Goal: Information Seeking & Learning: Learn about a topic

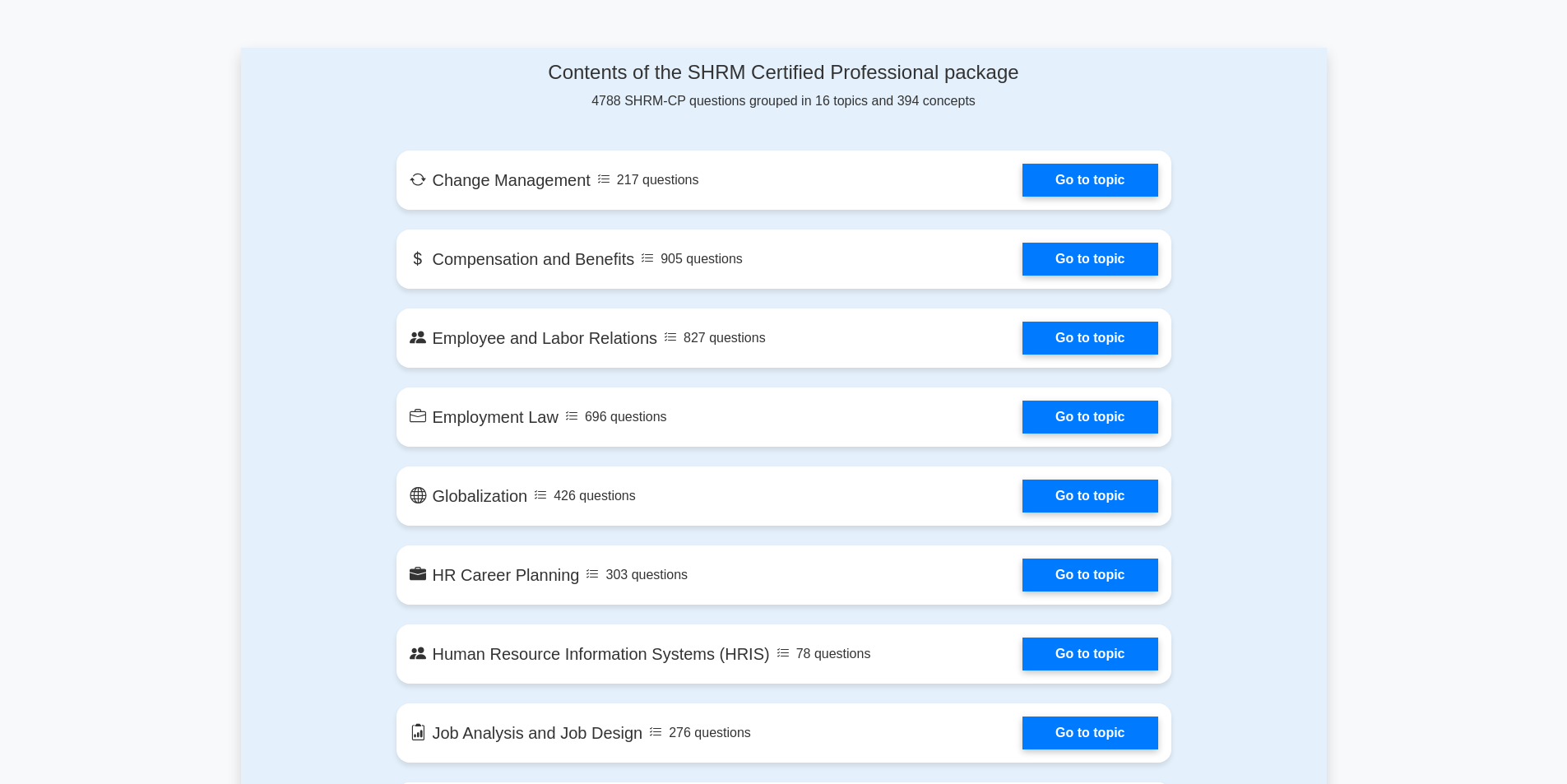
scroll to position [740, 0]
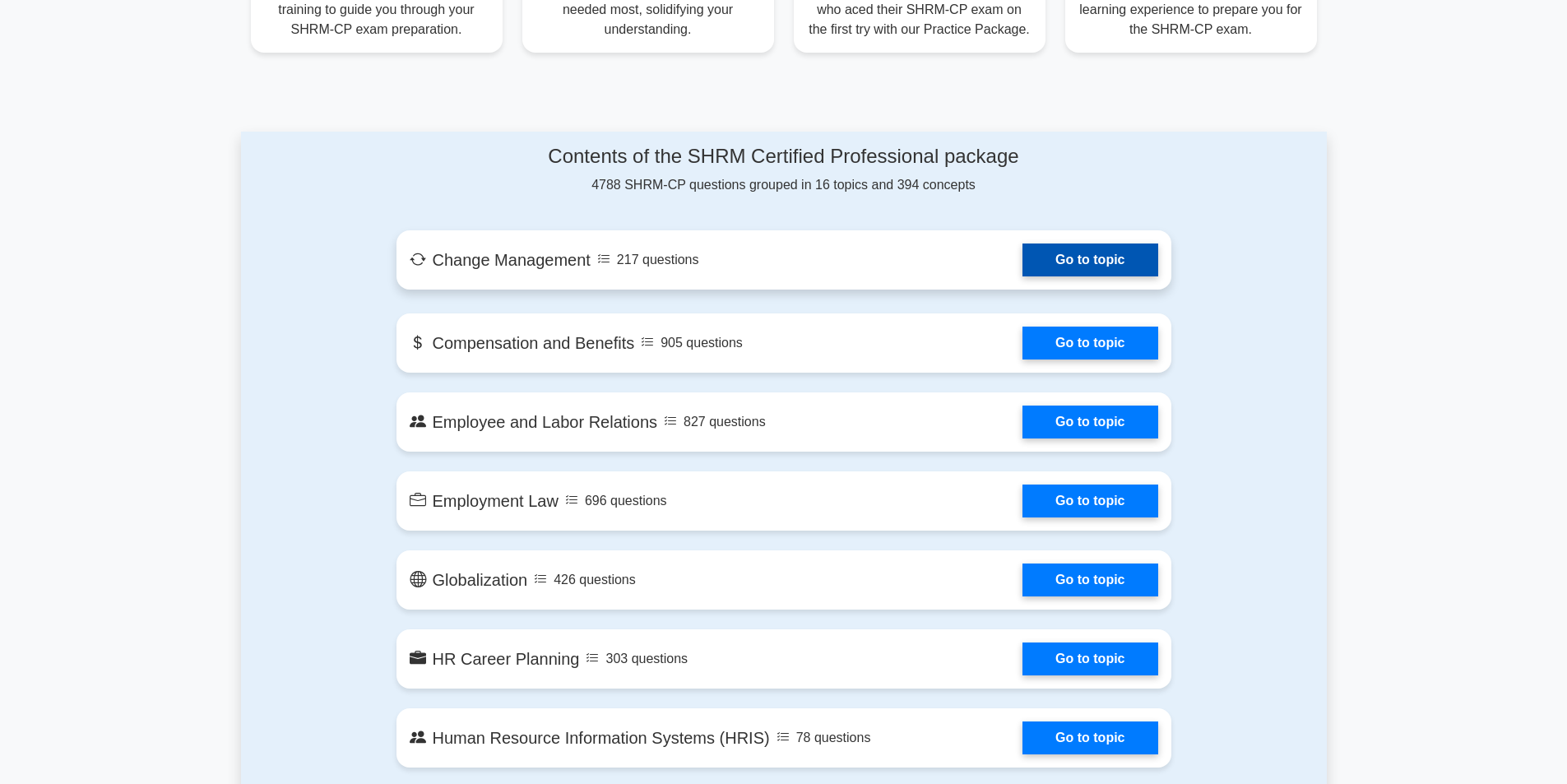
click at [1023, 252] on link "Go to topic" at bounding box center [1090, 260] width 135 height 33
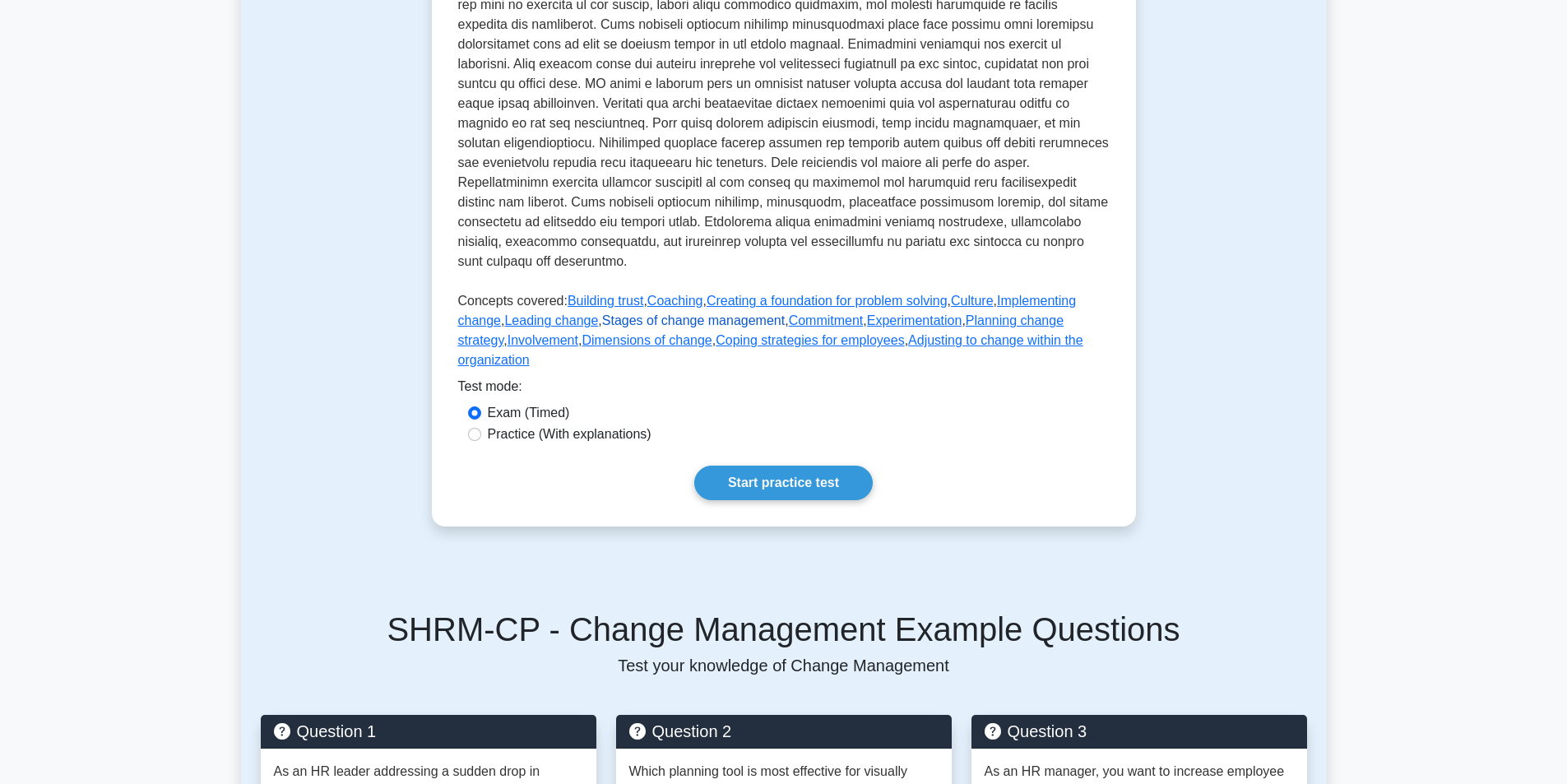
scroll to position [136, 0]
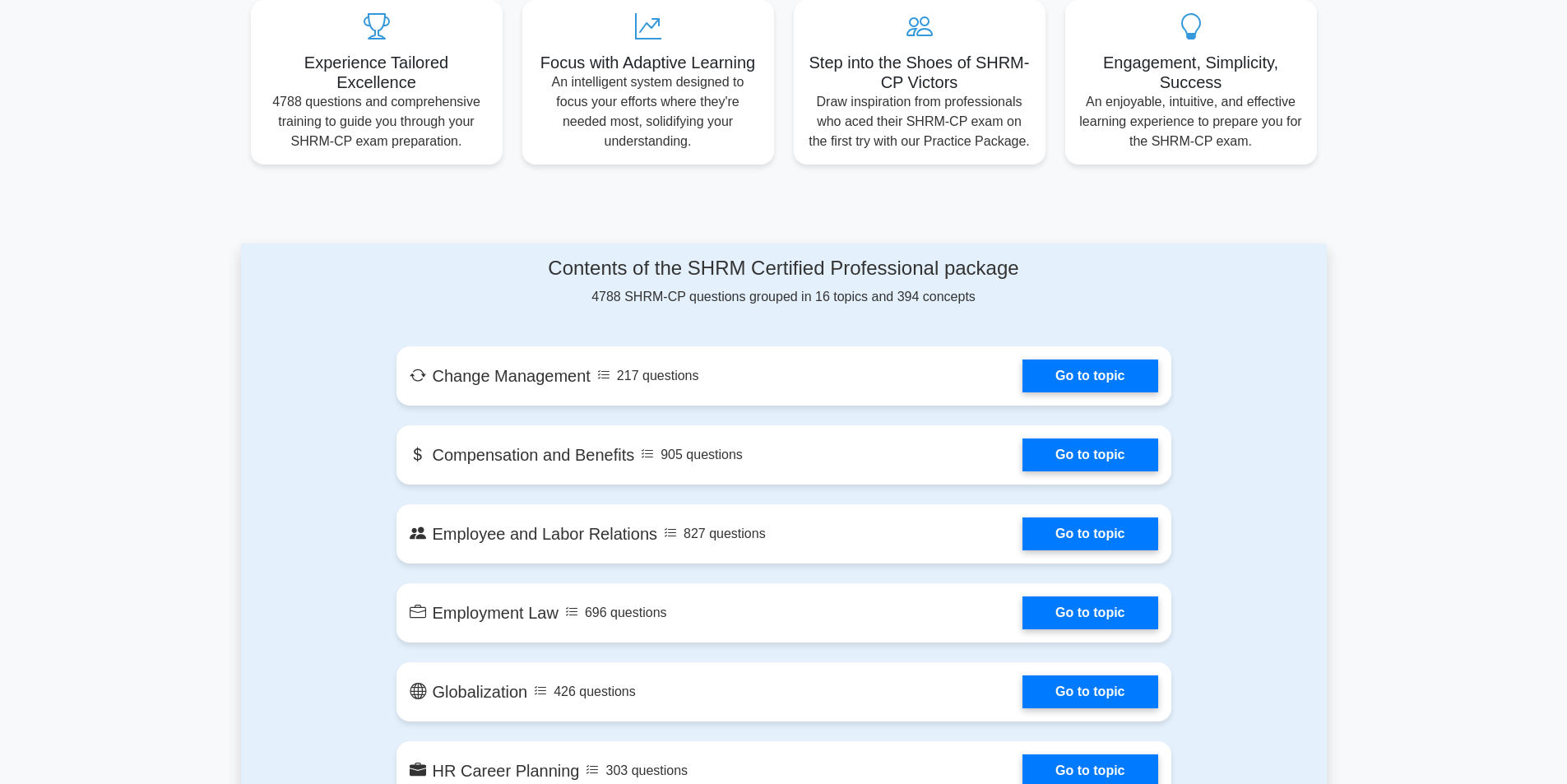
scroll to position [658, 0]
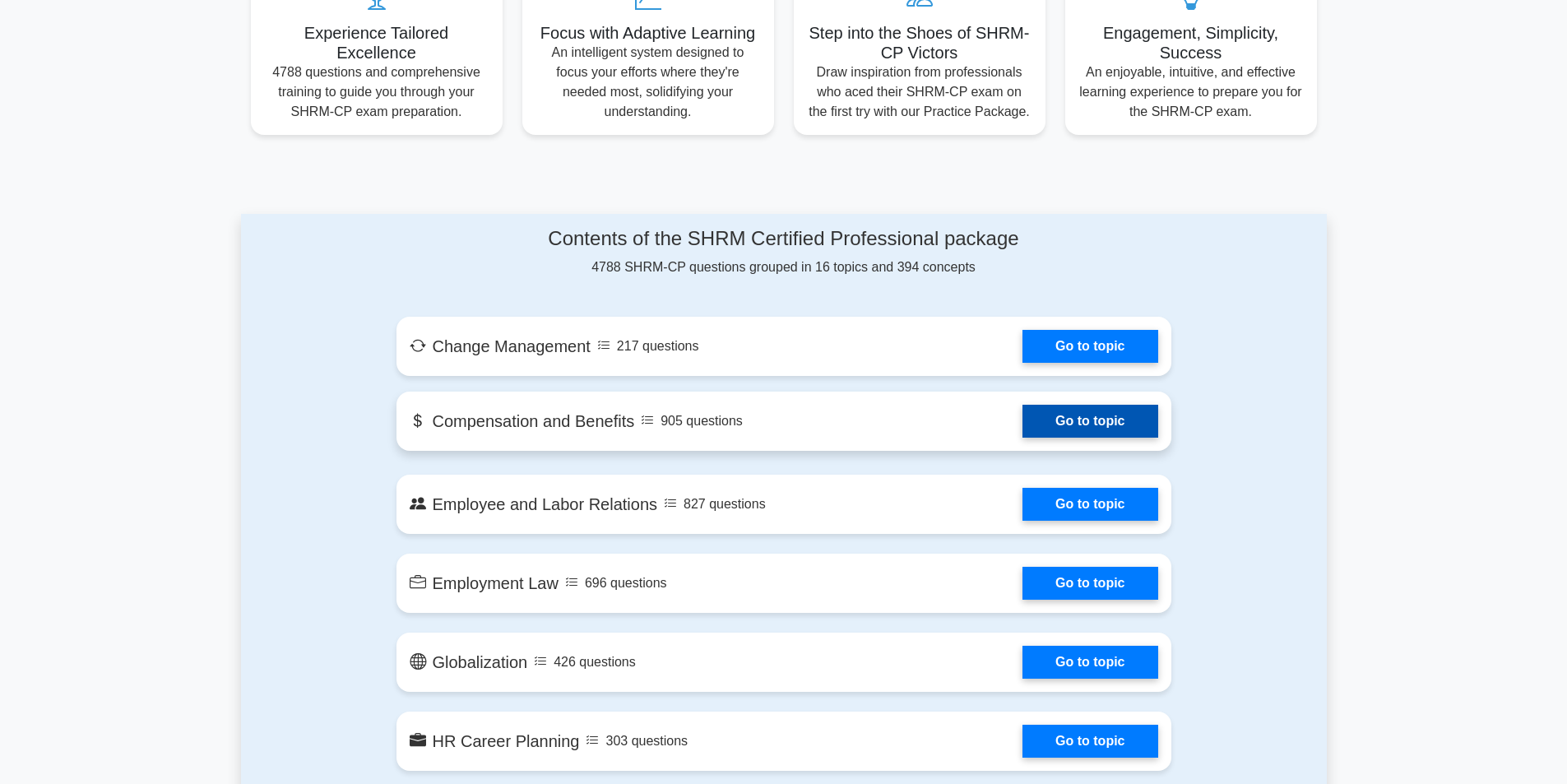
click at [1023, 421] on link "Go to topic" at bounding box center [1090, 421] width 135 height 33
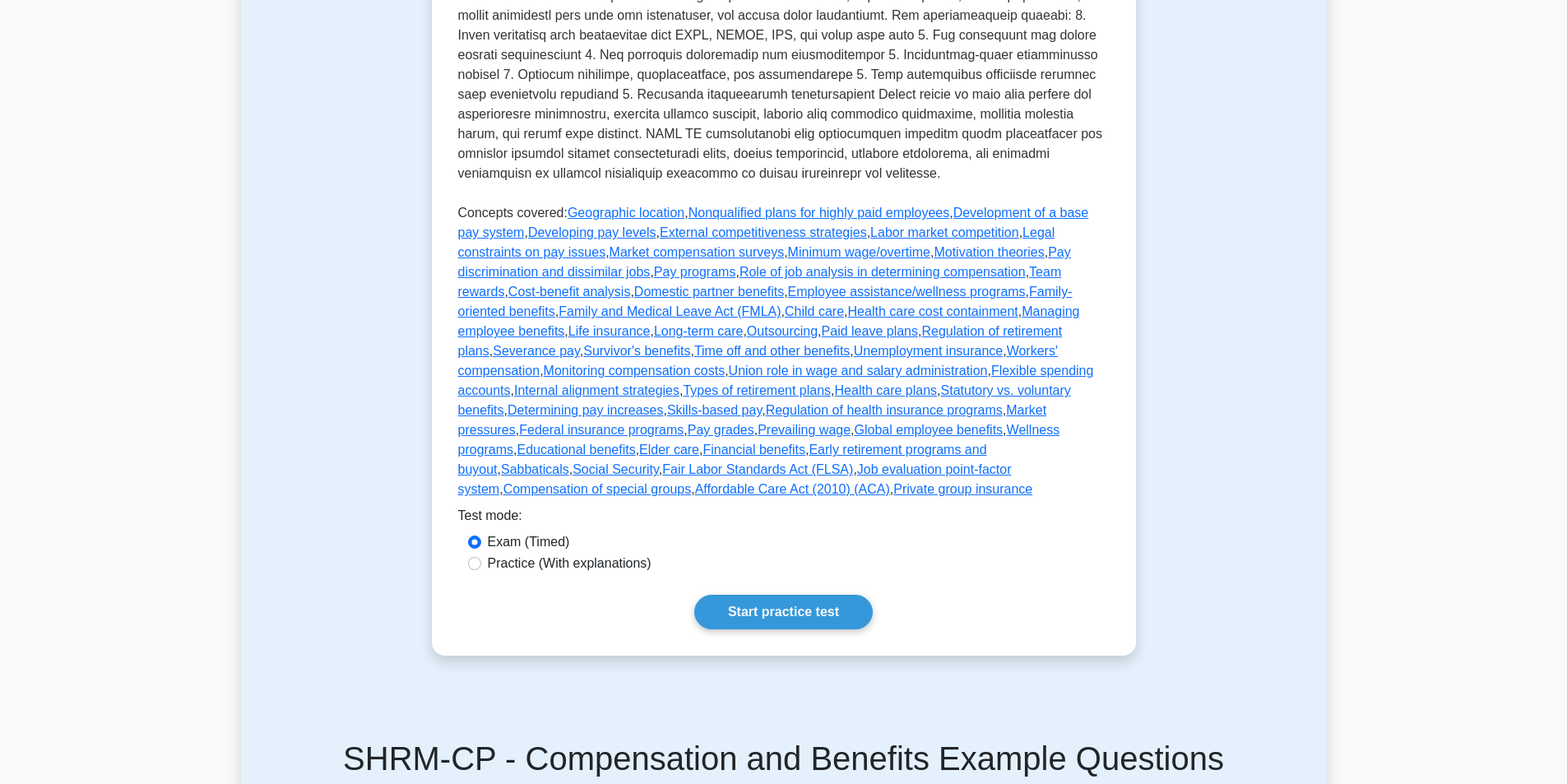
scroll to position [740, 0]
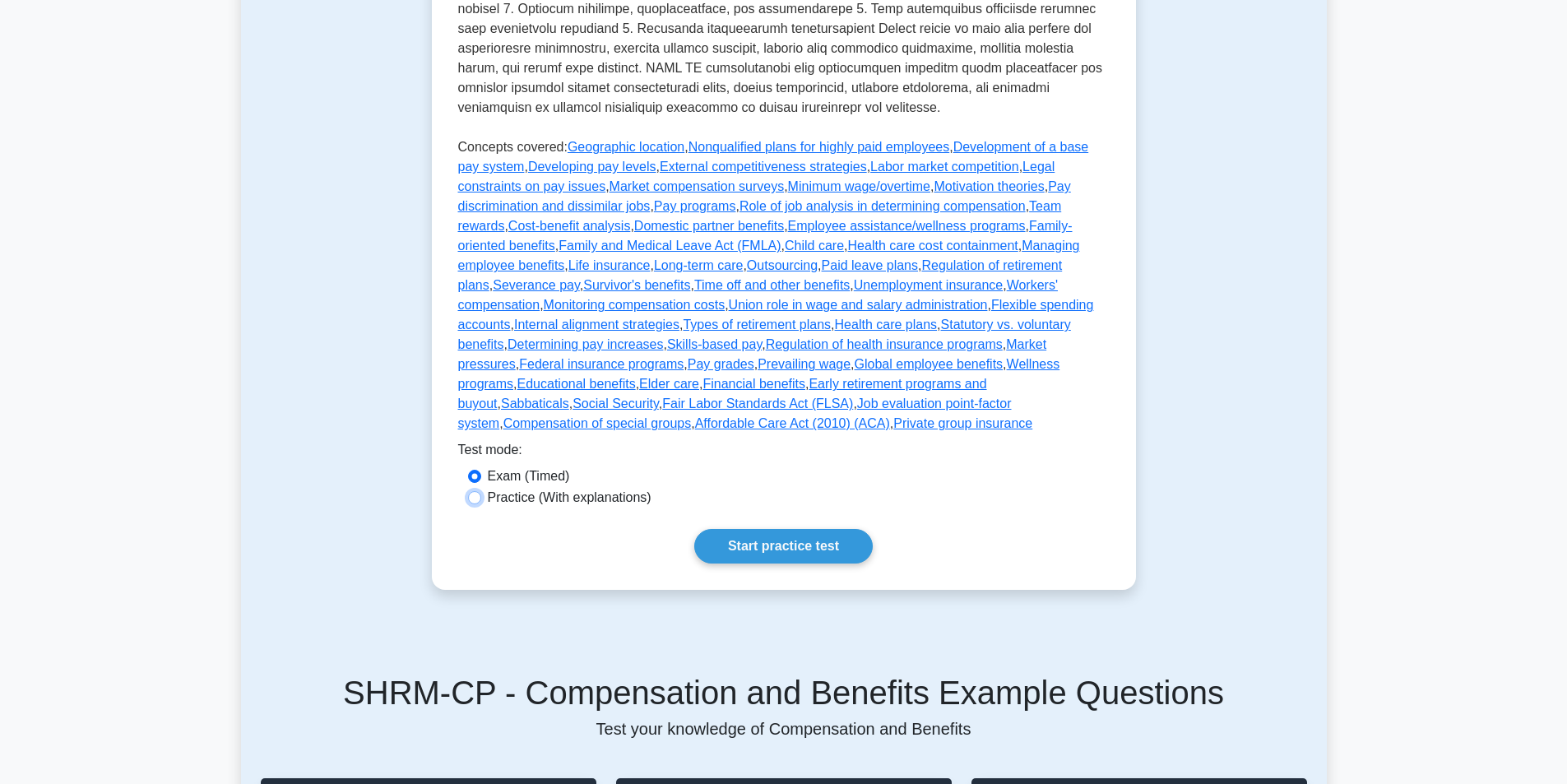
click at [474, 491] on input "Practice (With explanations)" at bounding box center [475, 497] width 13 height 13
radio input "true"
click at [768, 529] on link "Start practice test" at bounding box center [784, 545] width 179 height 35
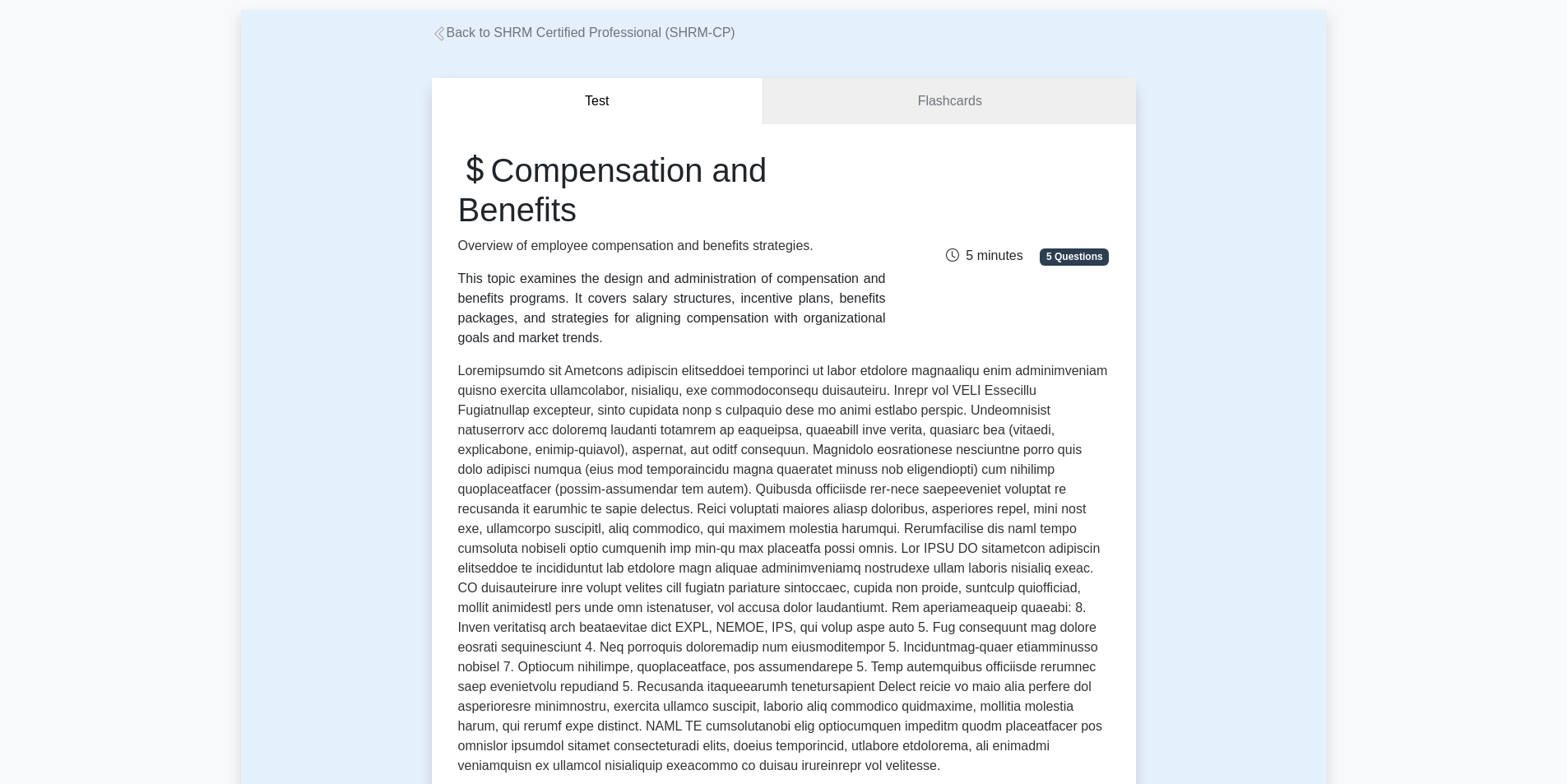
scroll to position [0, 0]
